Goal: Find specific page/section: Find specific page/section

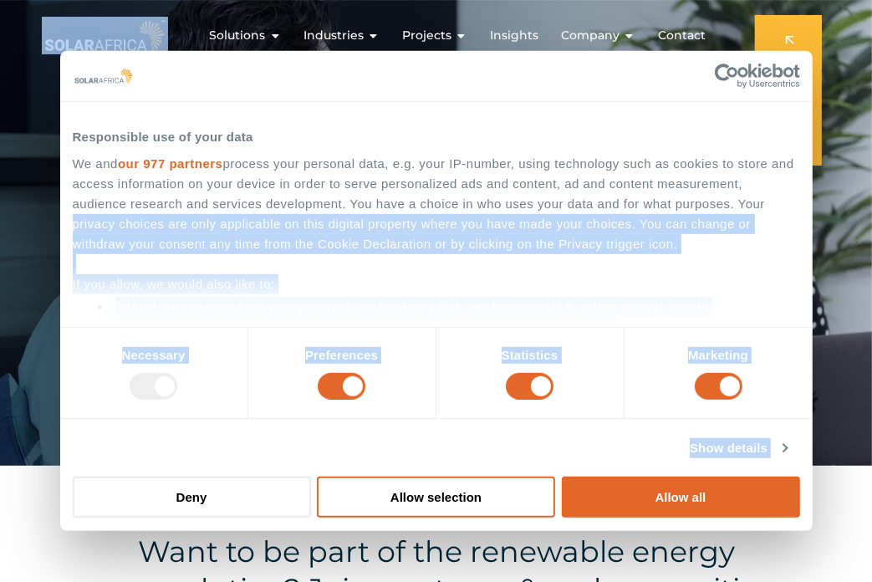
drag, startPoint x: 804, startPoint y: 209, endPoint x: 813, endPoint y: 240, distance: 32.3
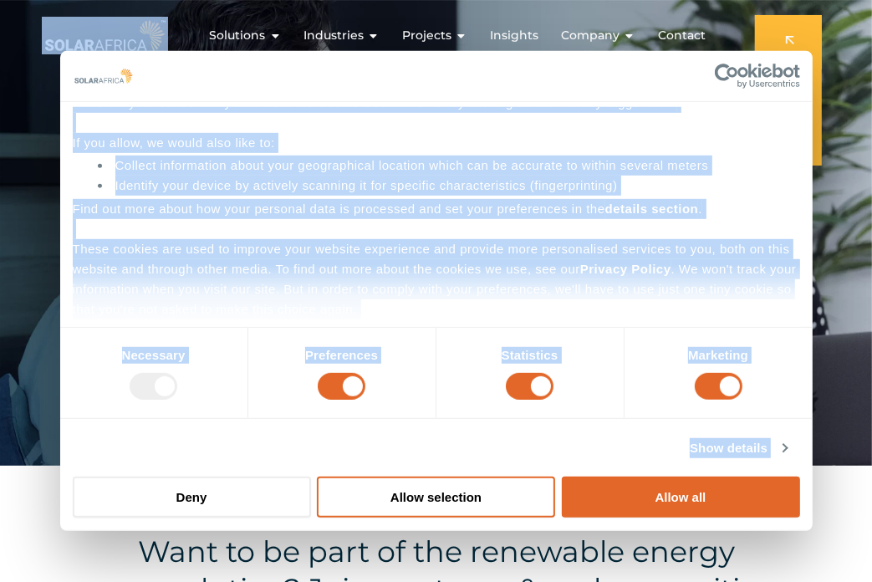
scroll to position [159, 0]
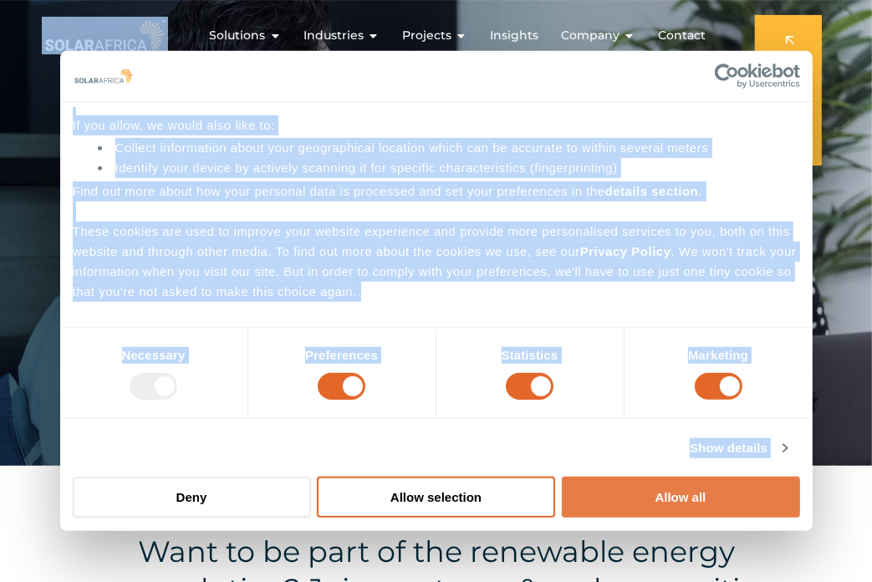
click at [697, 498] on button "Allow all" at bounding box center [681, 497] width 238 height 41
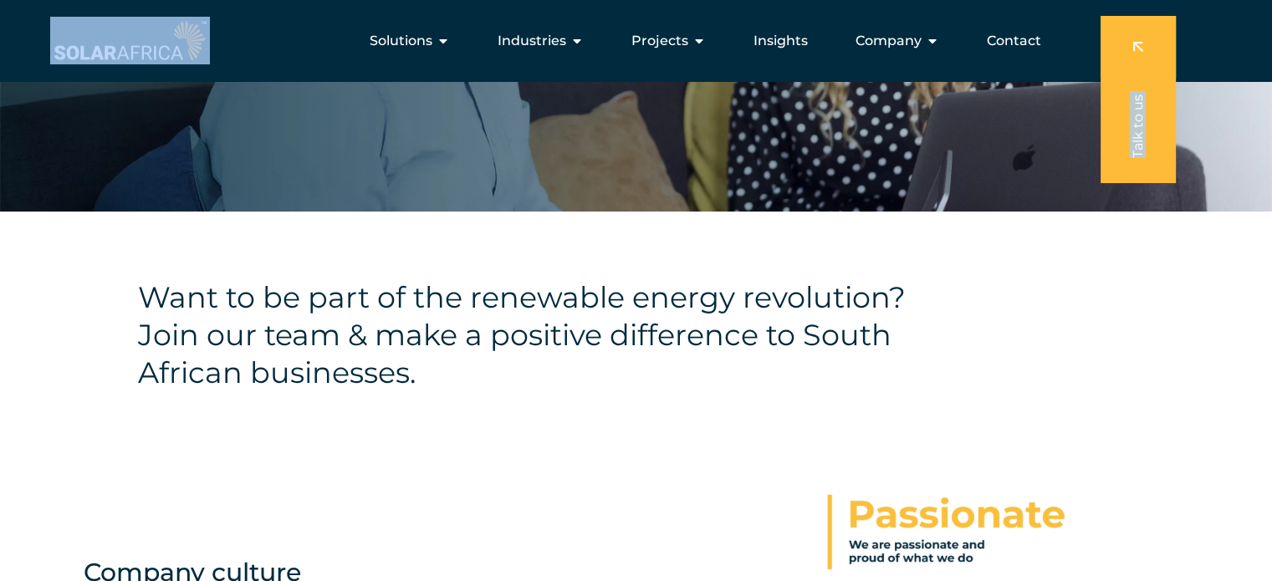
scroll to position [191, 0]
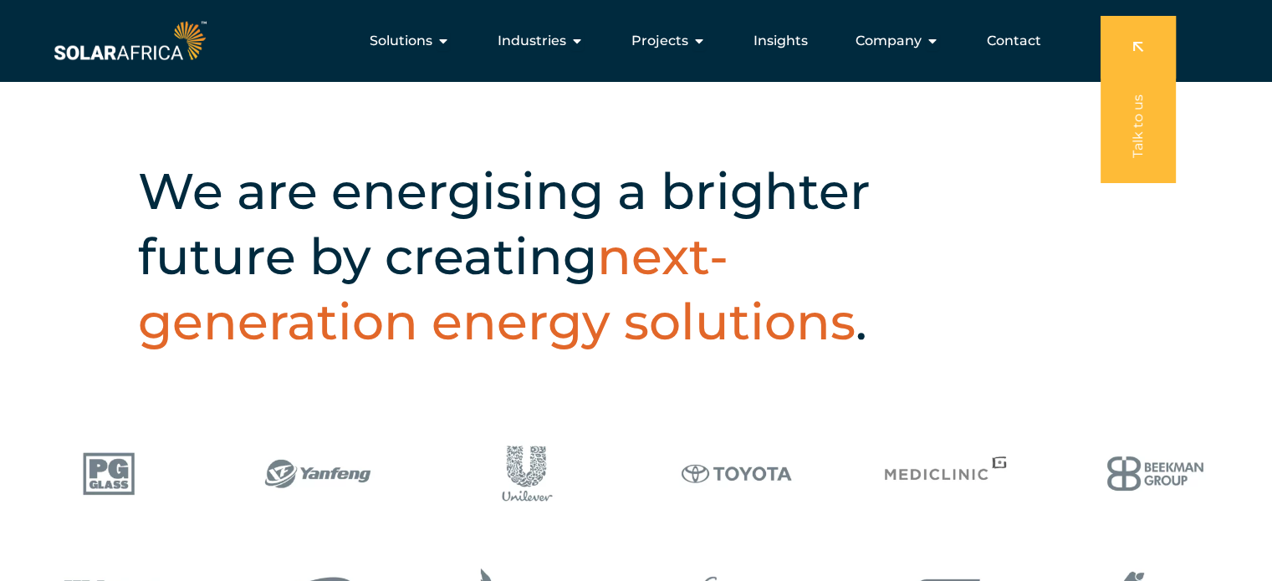
scroll to position [314, 0]
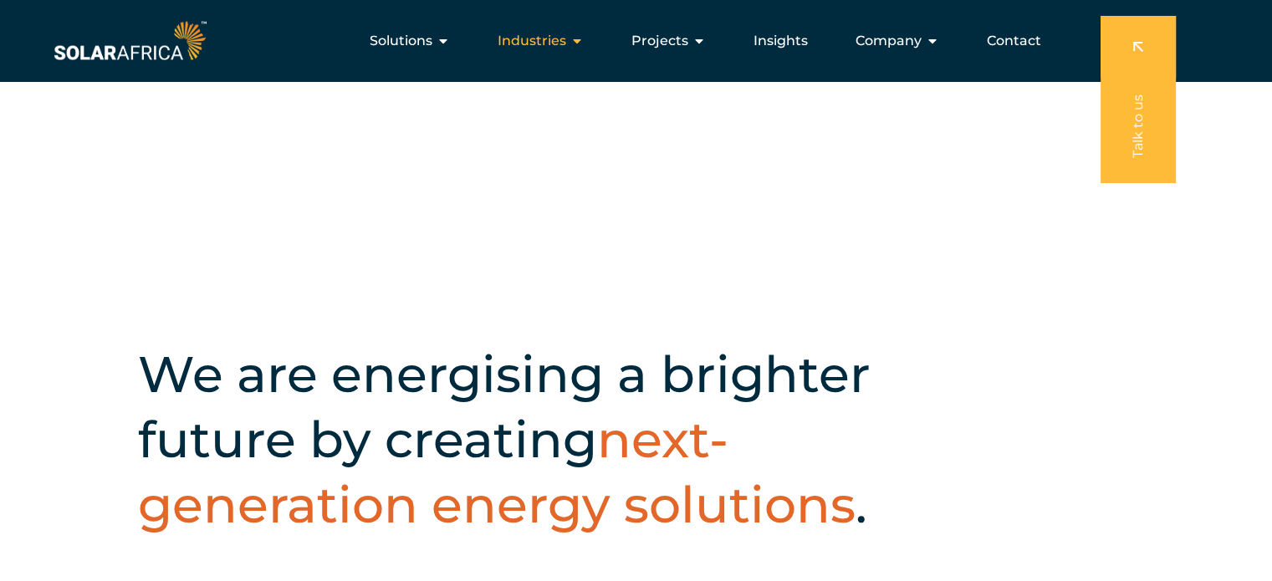
click at [549, 43] on span "Industries" at bounding box center [532, 41] width 69 height 20
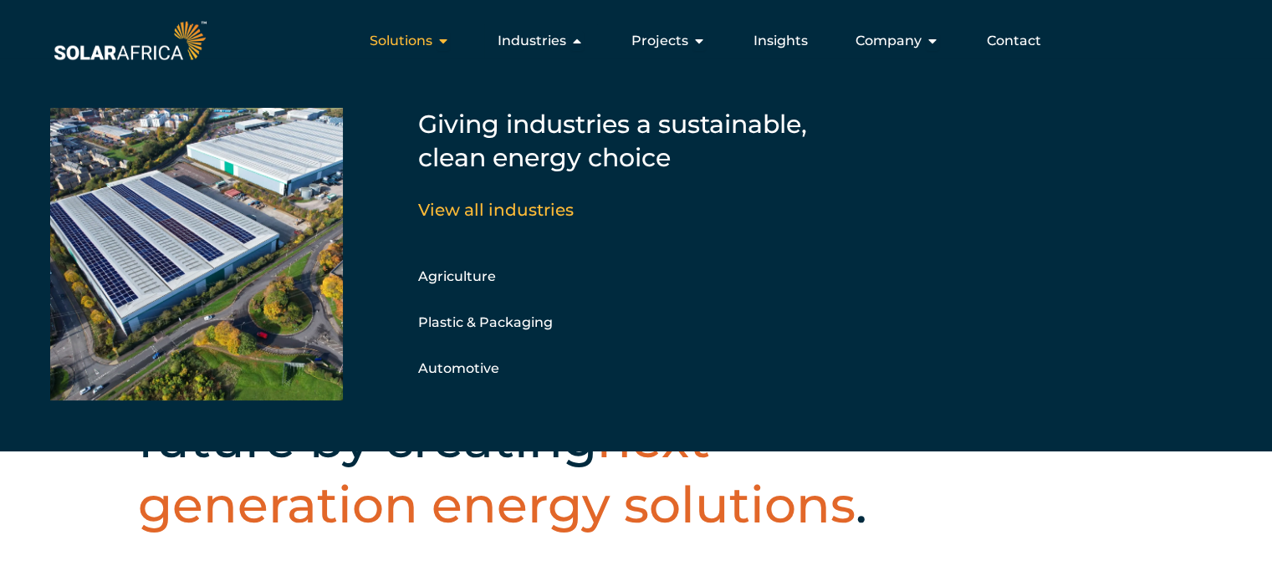
click at [445, 48] on button "Close Solutions Open Solutions" at bounding box center [442, 41] width 13 height 20
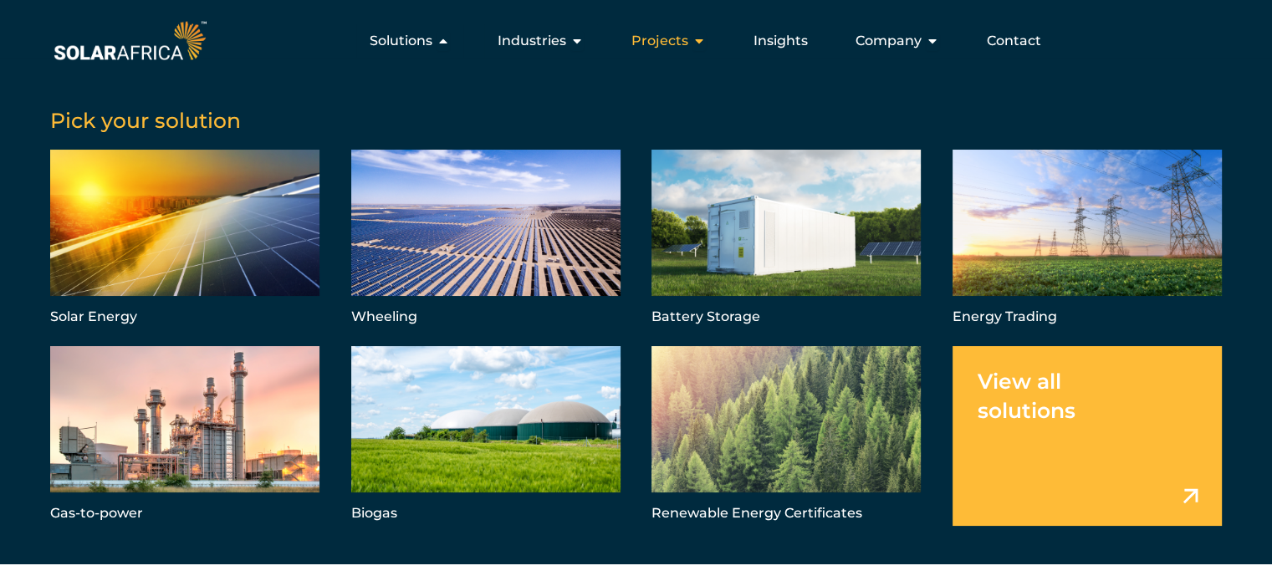
click at [673, 47] on span "Projects" at bounding box center [659, 41] width 57 height 20
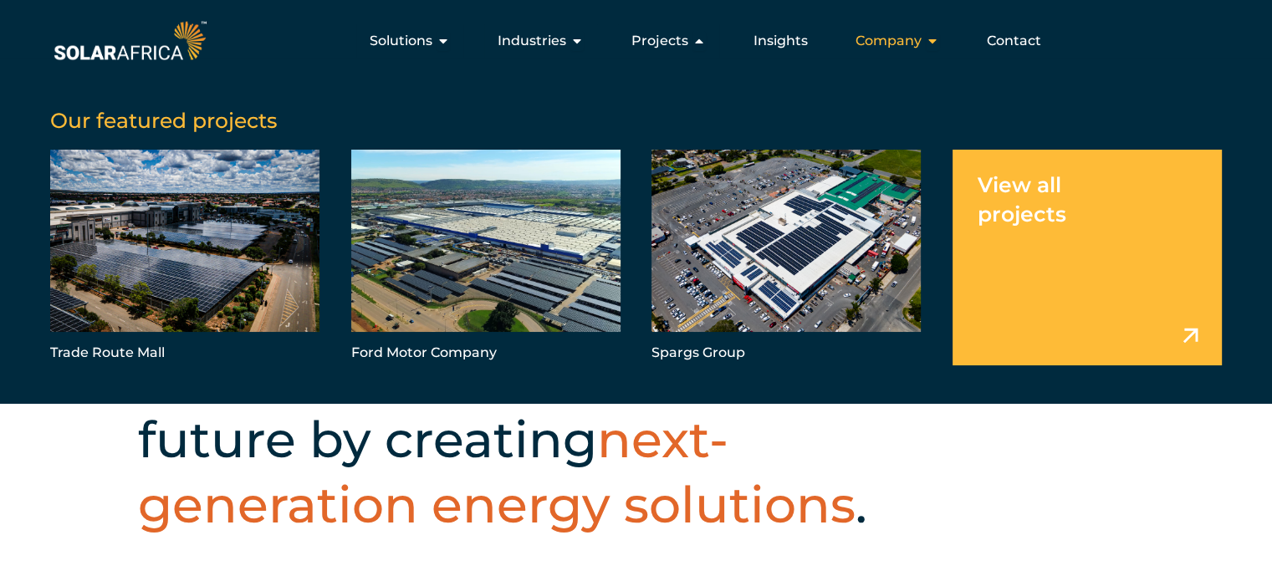
click at [931, 39] on icon "Menu" at bounding box center [932, 40] width 13 height 13
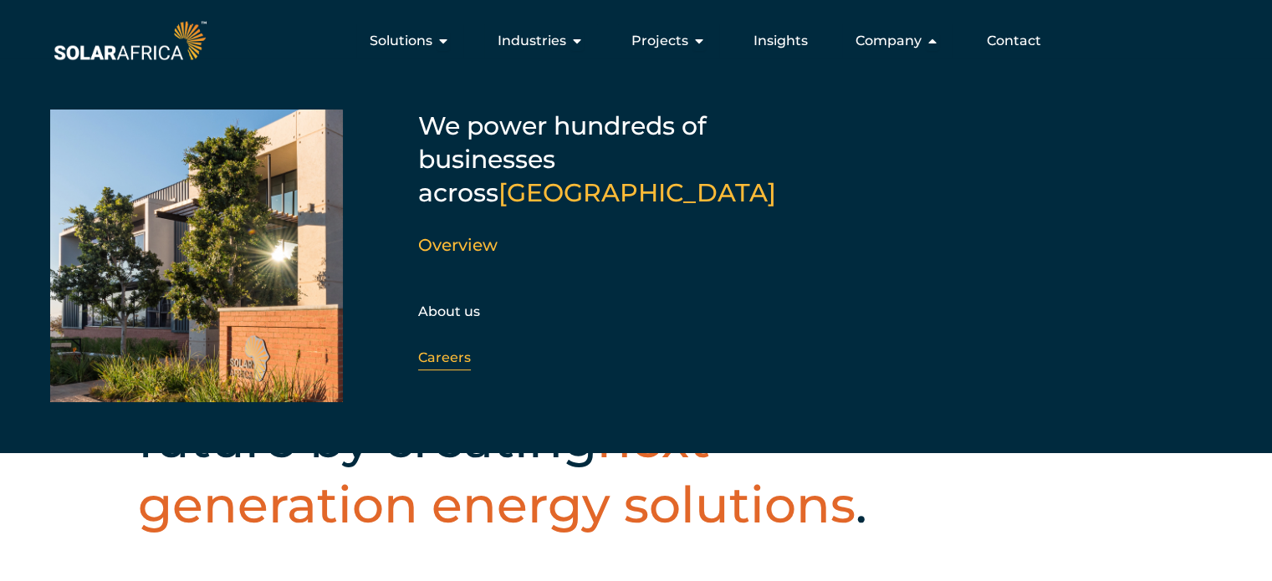
click at [435, 350] on link "Careers" at bounding box center [444, 358] width 53 height 16
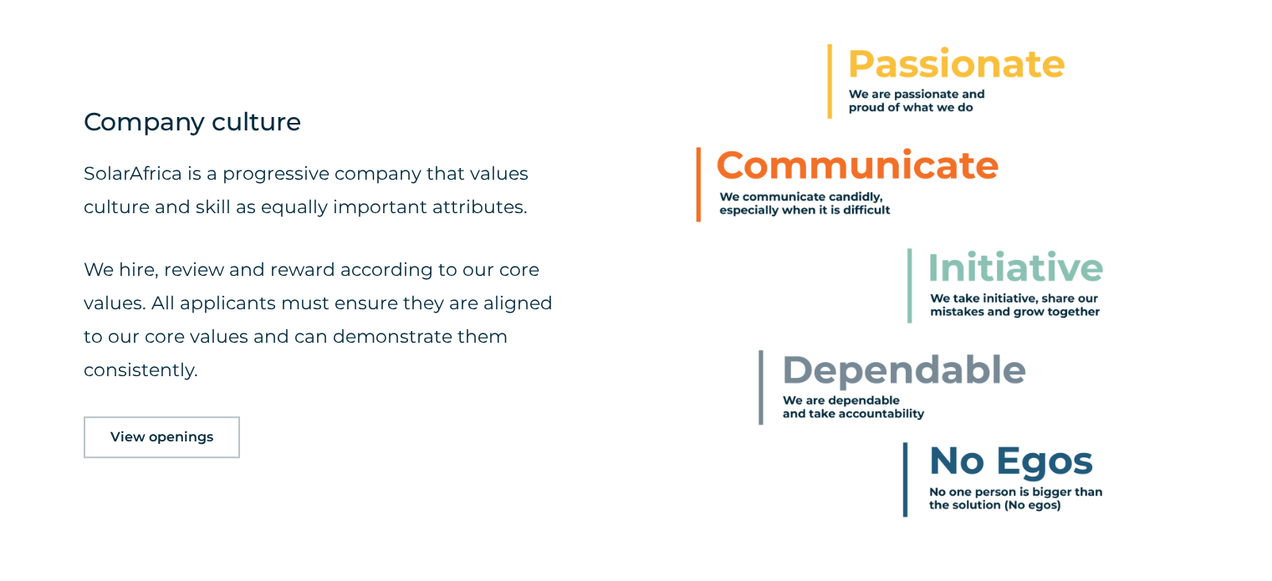
scroll to position [709, 0]
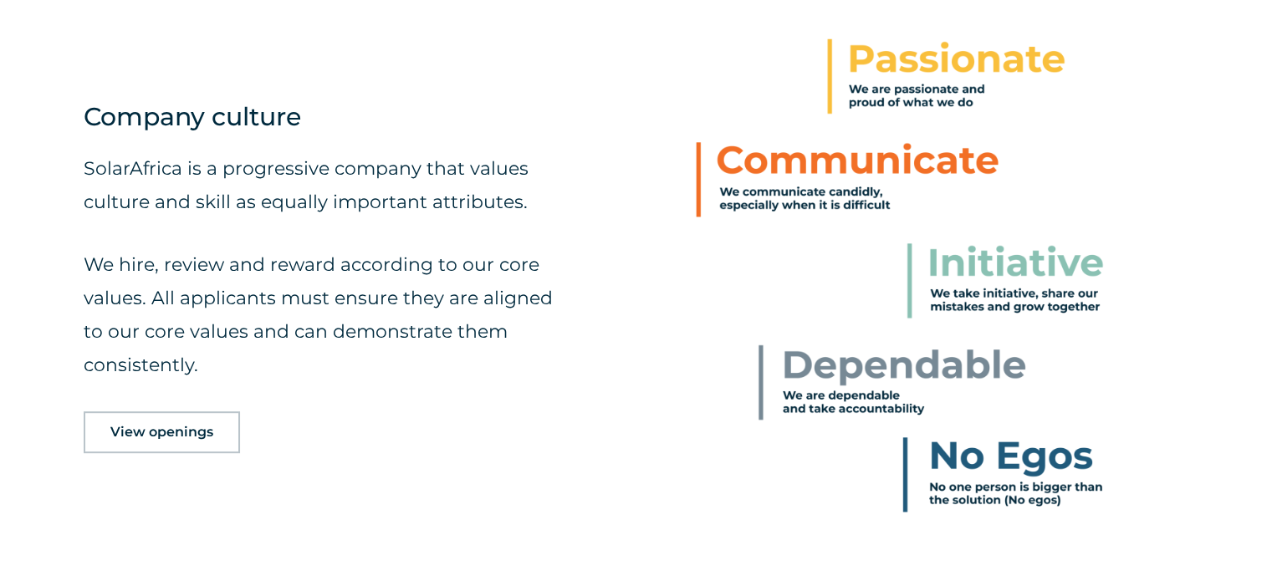
click at [184, 434] on span "View openings" at bounding box center [161, 432] width 103 height 13
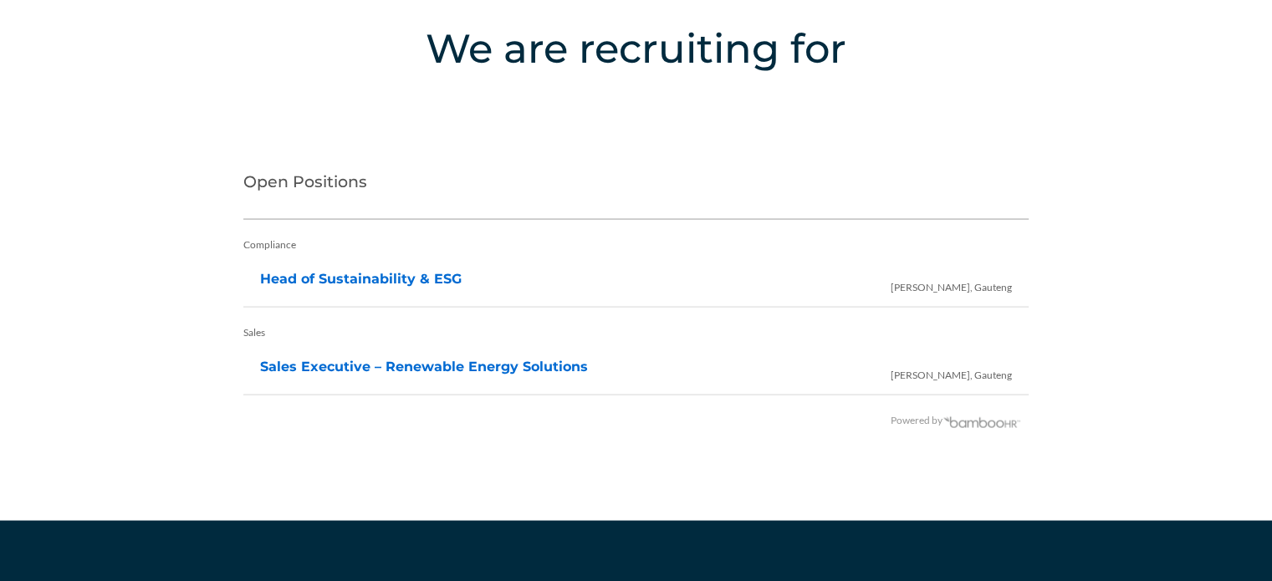
scroll to position [3309, 0]
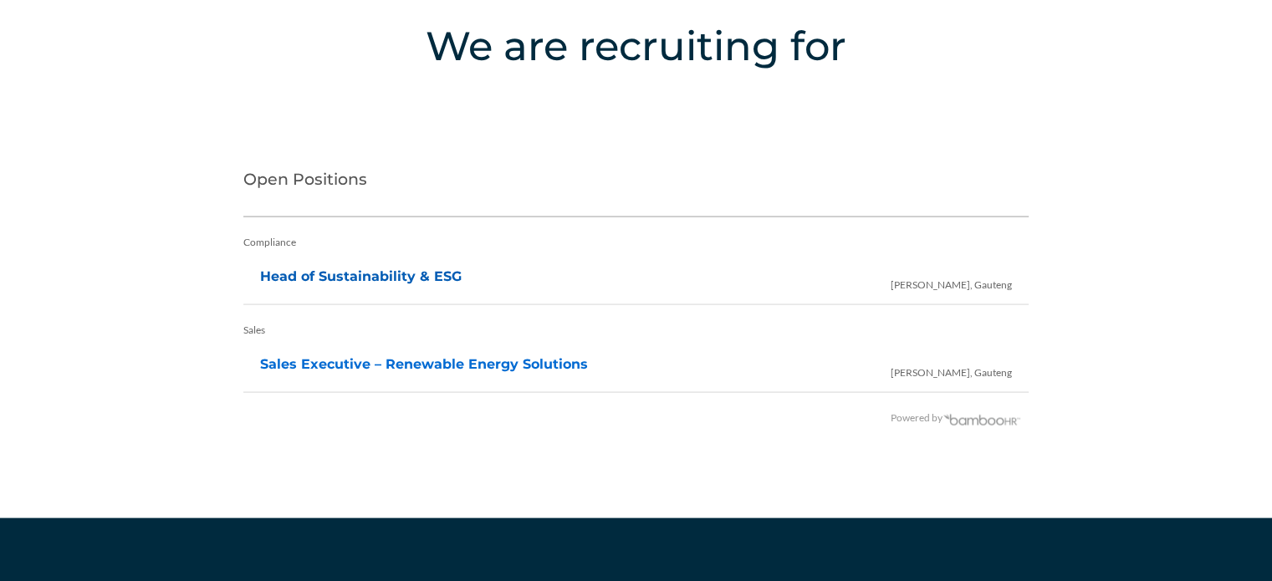
click at [341, 273] on link "Head of Sustainability & ESG" at bounding box center [361, 276] width 202 height 16
